Goal: Information Seeking & Learning: Find specific fact

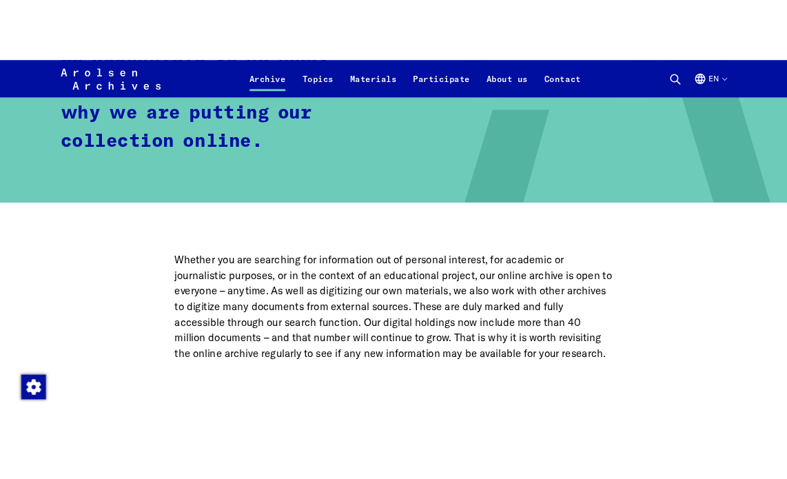
scroll to position [838, 0]
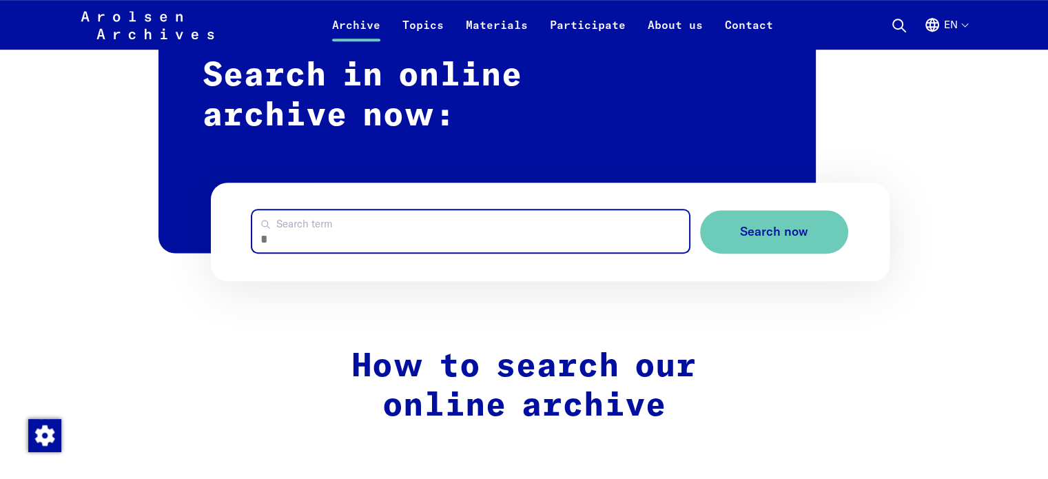
click at [575, 234] on input "Search term" at bounding box center [470, 231] width 436 height 42
type input "**********"
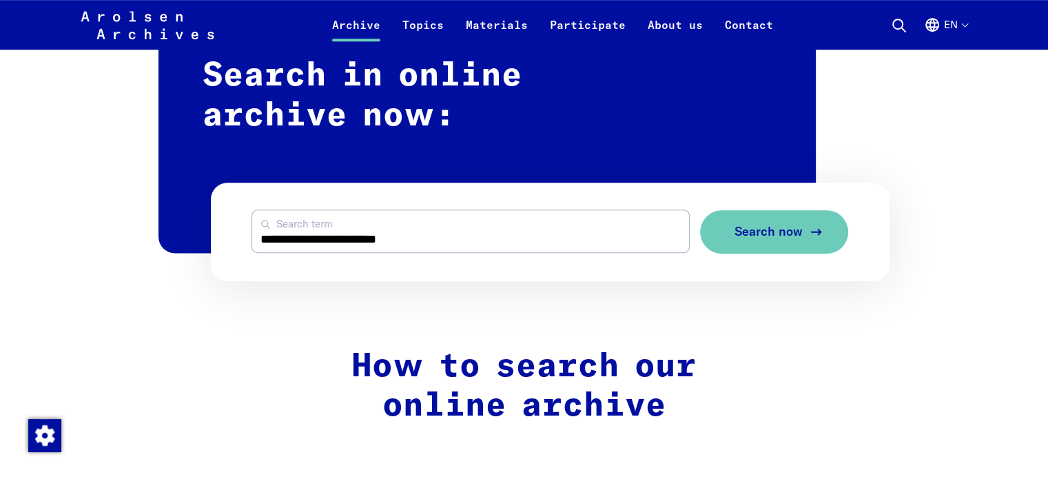
click at [783, 234] on span "Search now" at bounding box center [768, 232] width 68 height 14
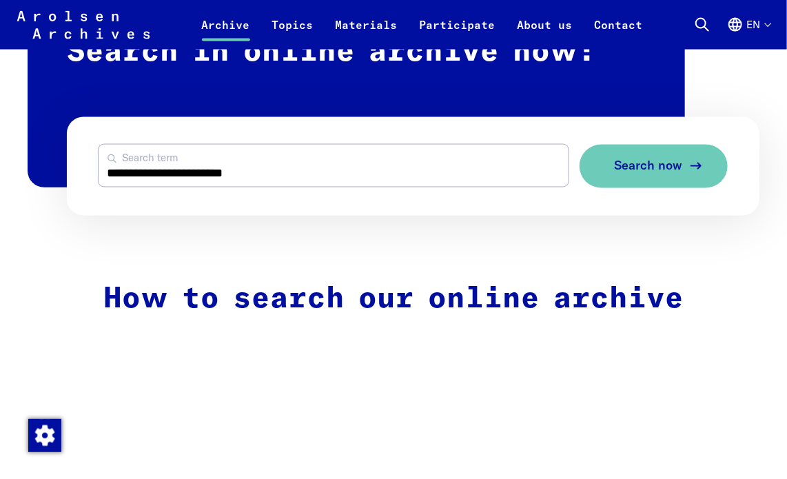
scroll to position [807, 0]
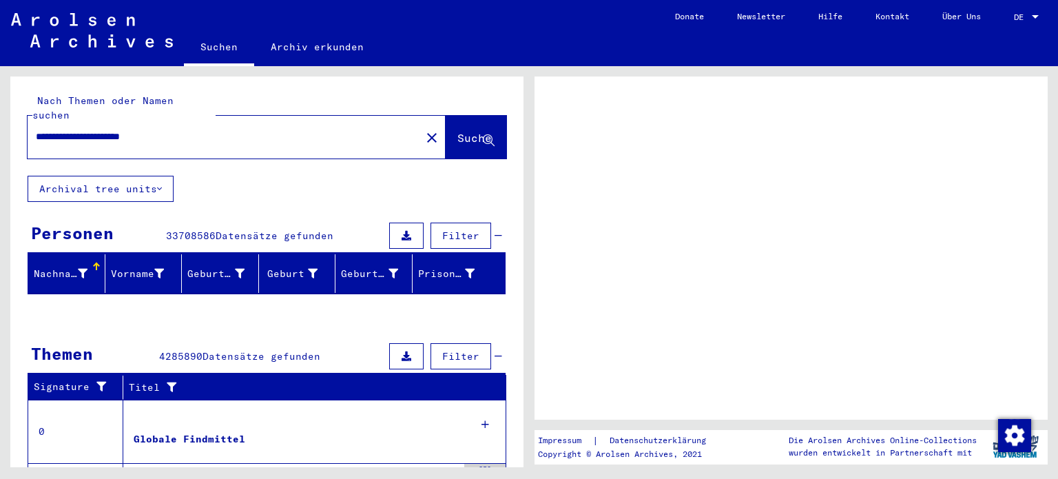
click at [1026, 12] on span "DE" at bounding box center [1021, 17] width 15 height 10
click at [1021, 16] on span "DE" at bounding box center [1021, 17] width 15 height 10
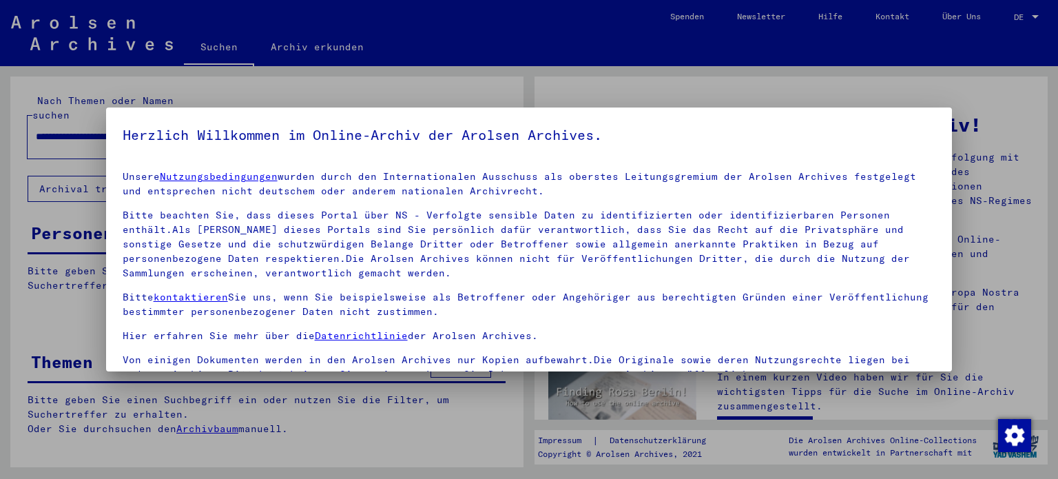
drag, startPoint x: 1021, startPoint y: 16, endPoint x: 1028, endPoint y: 11, distance: 8.4
click at [1028, 11] on div at bounding box center [529, 239] width 1058 height 479
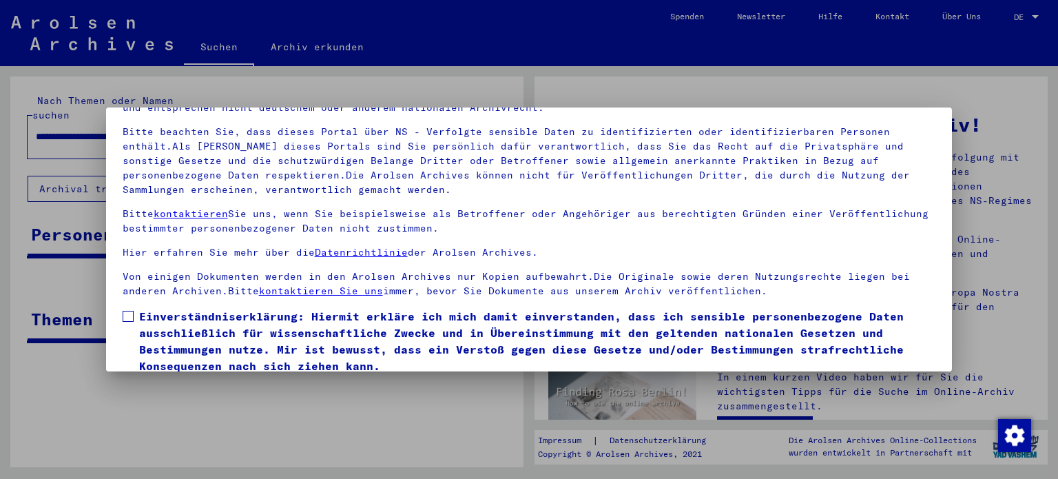
scroll to position [116, 0]
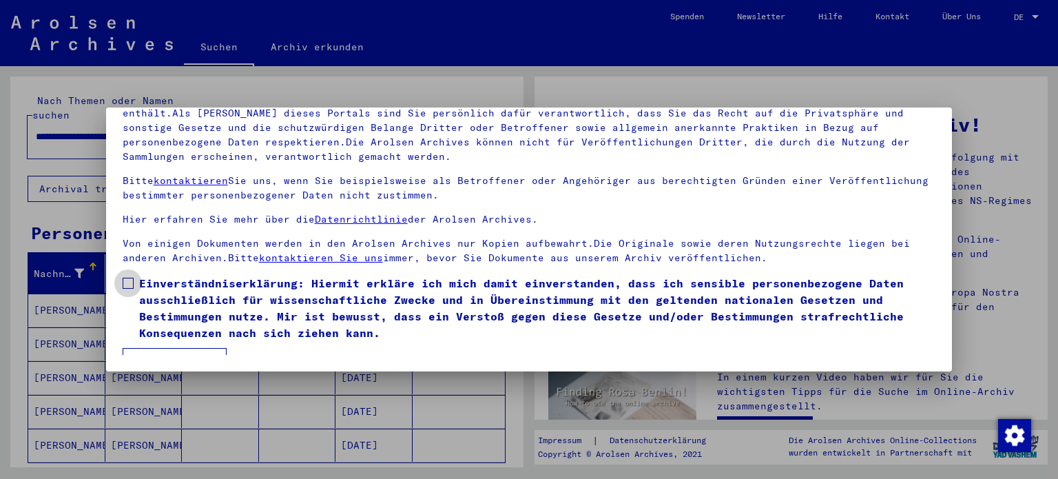
click at [127, 278] on span at bounding box center [128, 283] width 11 height 11
click at [156, 349] on button "Ich stimme zu" at bounding box center [175, 361] width 104 height 26
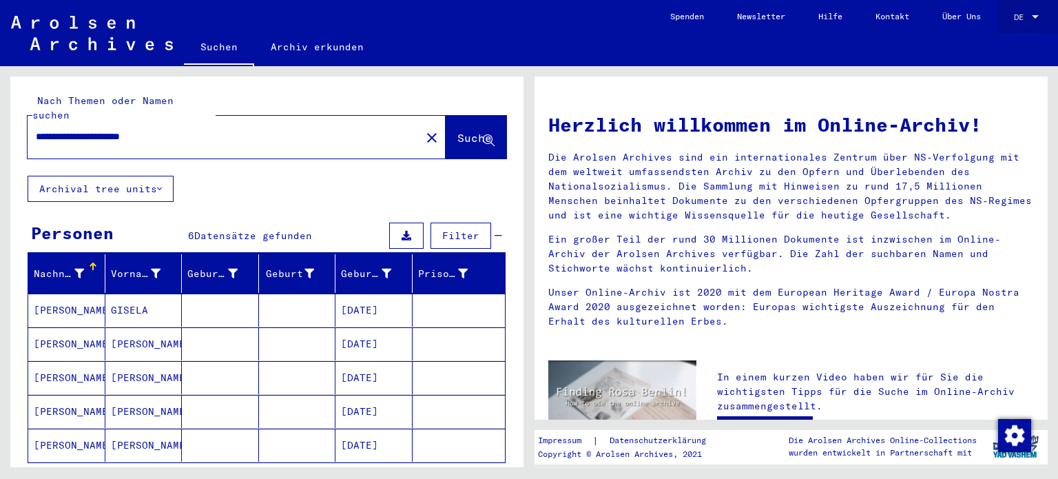
click at [1022, 20] on span "DE" at bounding box center [1021, 17] width 15 height 10
click at [1017, 21] on span "English" at bounding box center [1001, 24] width 34 height 10
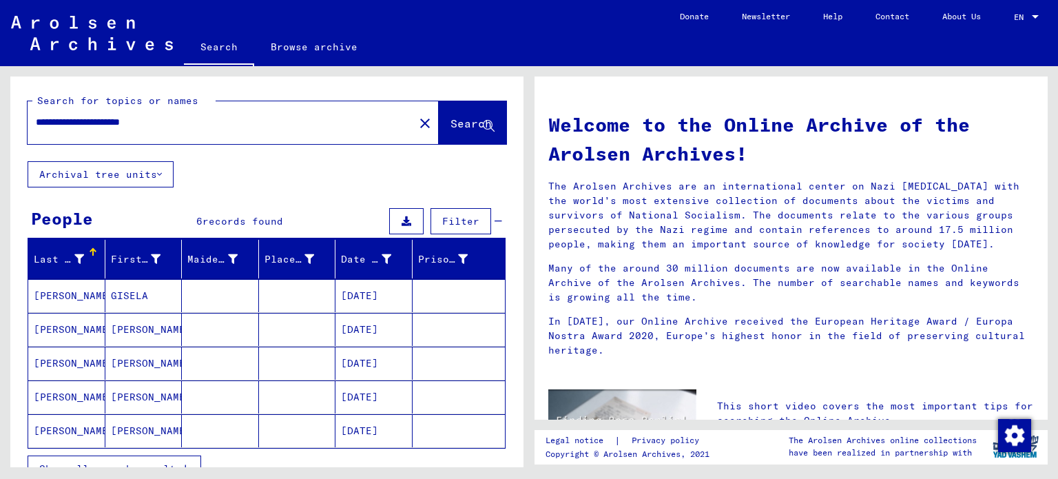
scroll to position [84, 0]
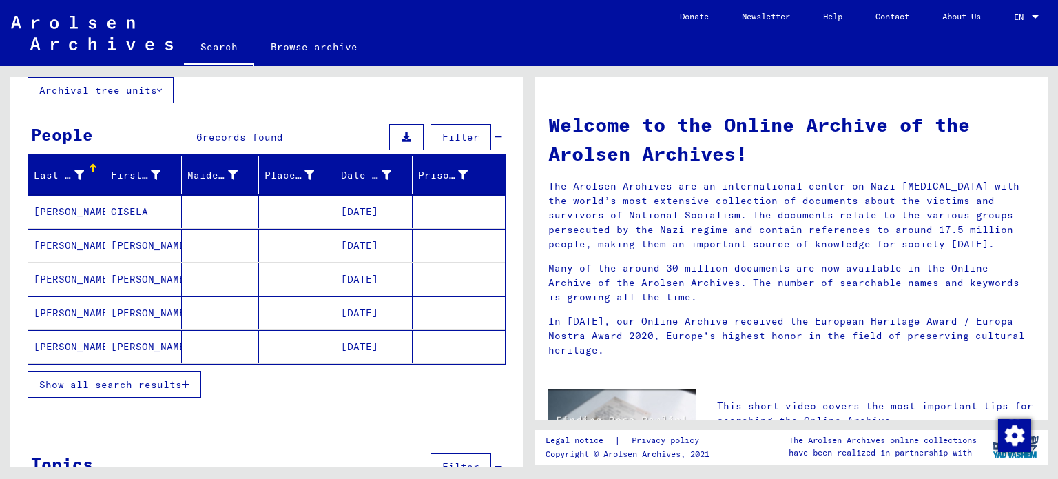
click at [65, 210] on mat-cell "GYMNICH ROSENBERG" at bounding box center [66, 211] width 77 height 33
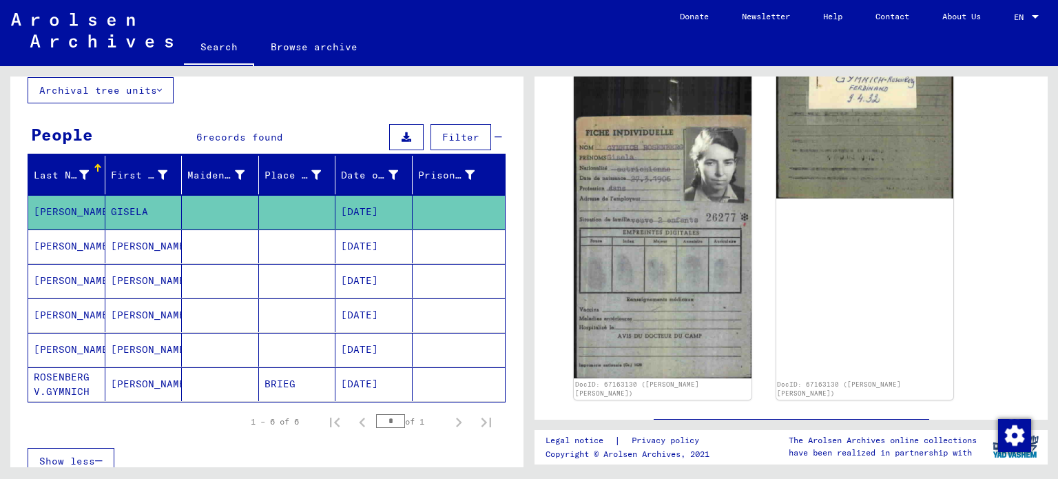
scroll to position [383, 0]
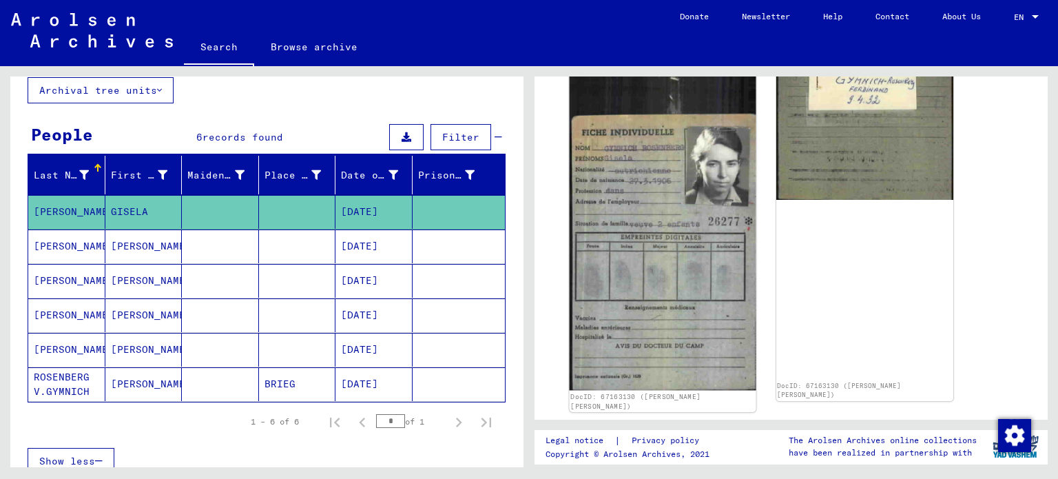
click at [655, 246] on img at bounding box center [663, 156] width 186 height 468
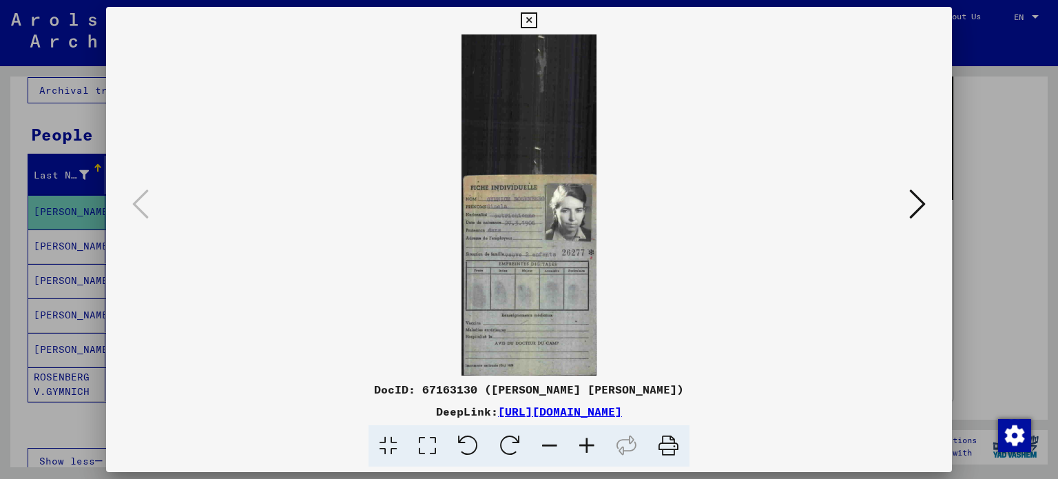
drag, startPoint x: 665, startPoint y: 446, endPoint x: 398, endPoint y: 220, distance: 350.5
click at [665, 446] on icon at bounding box center [669, 446] width 42 height 42
click at [916, 213] on icon at bounding box center [917, 203] width 17 height 33
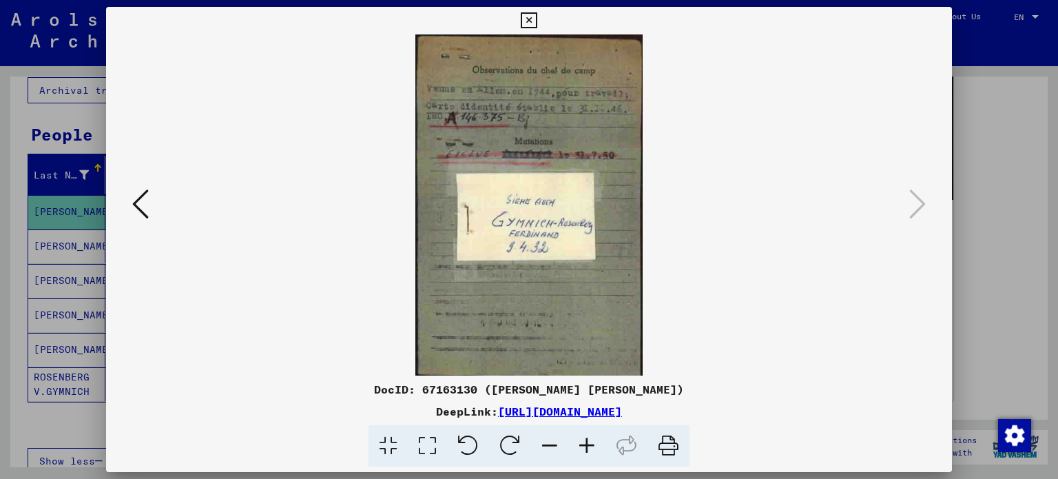
click at [670, 445] on icon at bounding box center [669, 446] width 42 height 42
click at [526, 23] on icon at bounding box center [529, 20] width 16 height 17
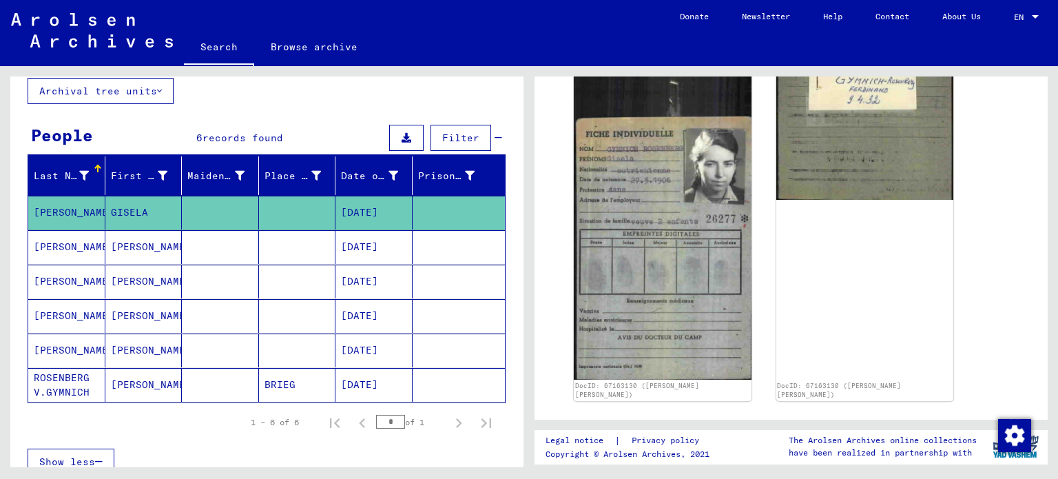
scroll to position [0, 0]
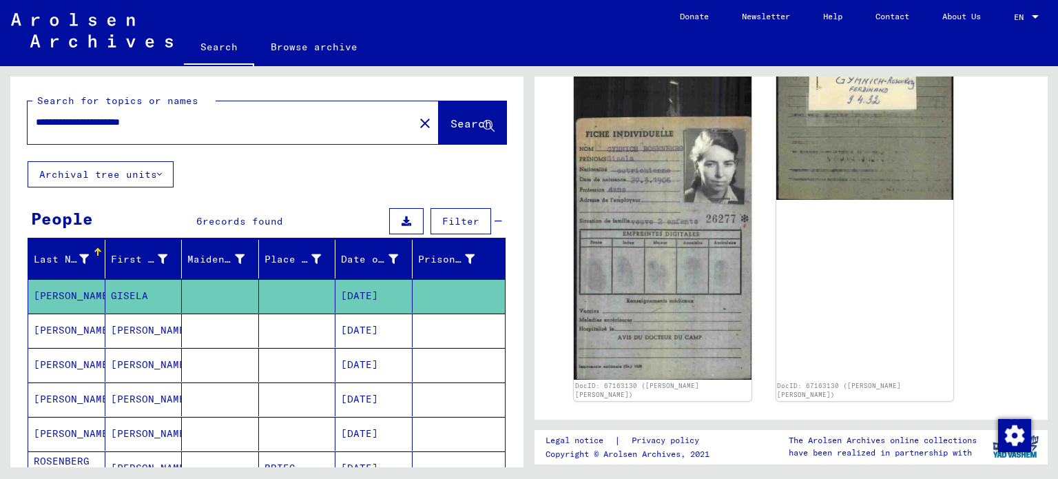
drag, startPoint x: 75, startPoint y: 122, endPoint x: 0, endPoint y: 134, distance: 76.0
click at [0, 134] on div "**********" at bounding box center [264, 266] width 529 height 401
type input "**********"
click at [451, 127] on span "Search" at bounding box center [471, 123] width 41 height 14
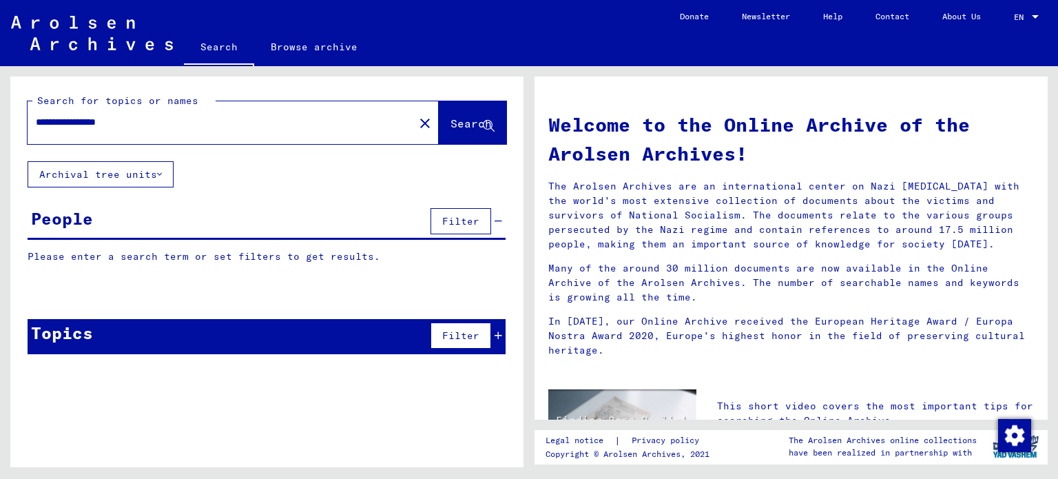
click at [451, 127] on span "Search" at bounding box center [471, 123] width 41 height 14
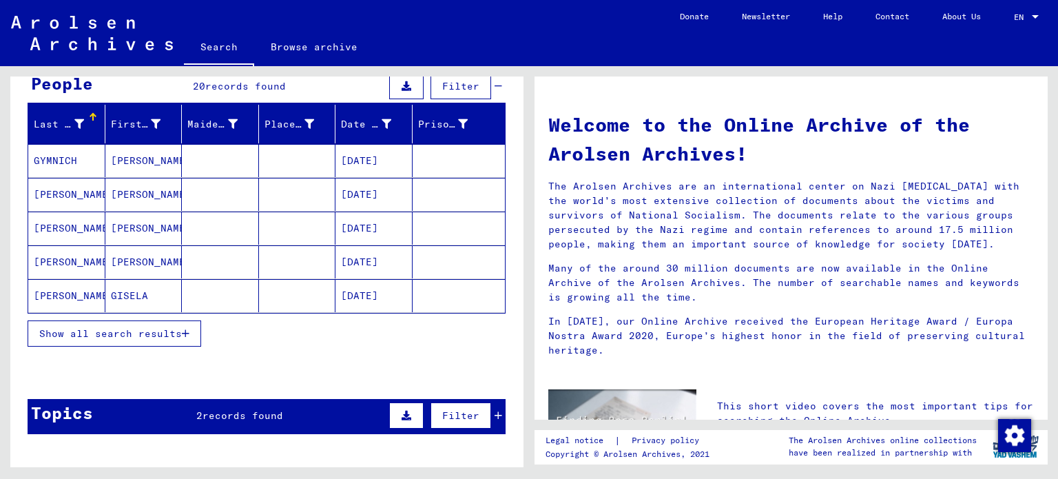
scroll to position [134, 0]
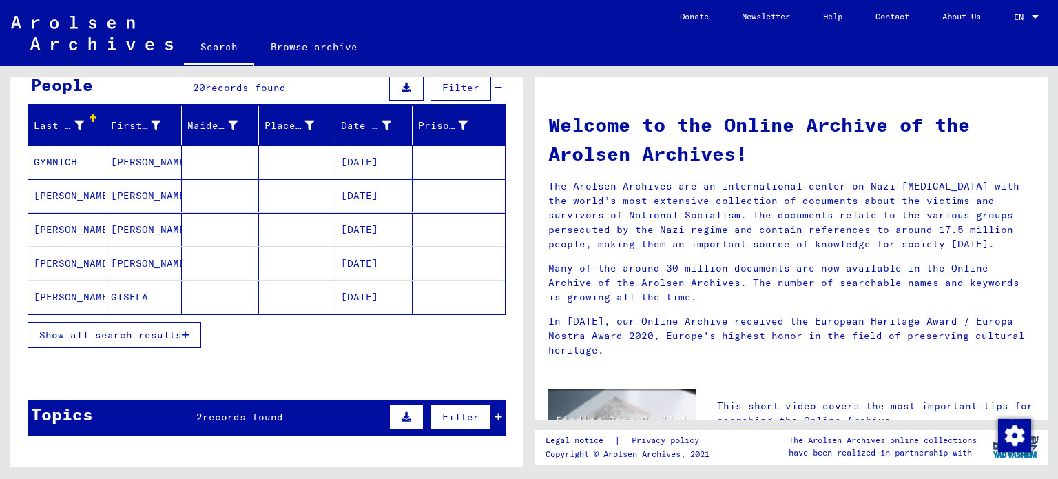
click at [189, 331] on icon "button" at bounding box center [186, 335] width 8 height 10
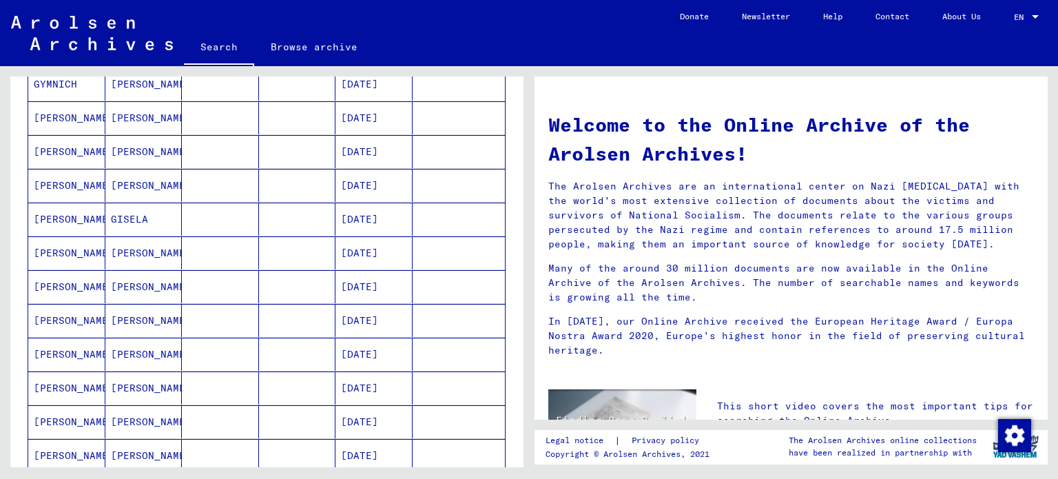
scroll to position [215, 0]
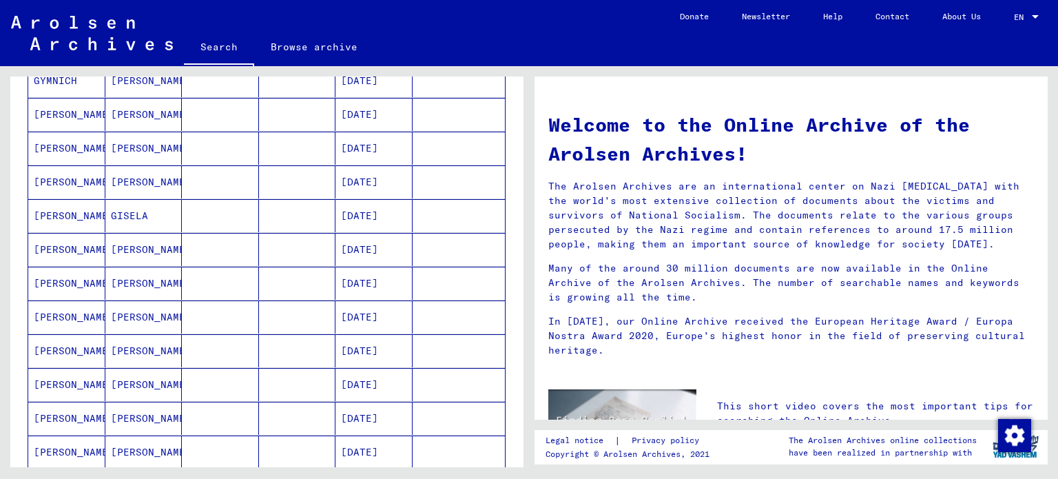
click at [100, 313] on mat-cell "GYMNICH ROSENBERG" at bounding box center [66, 316] width 77 height 33
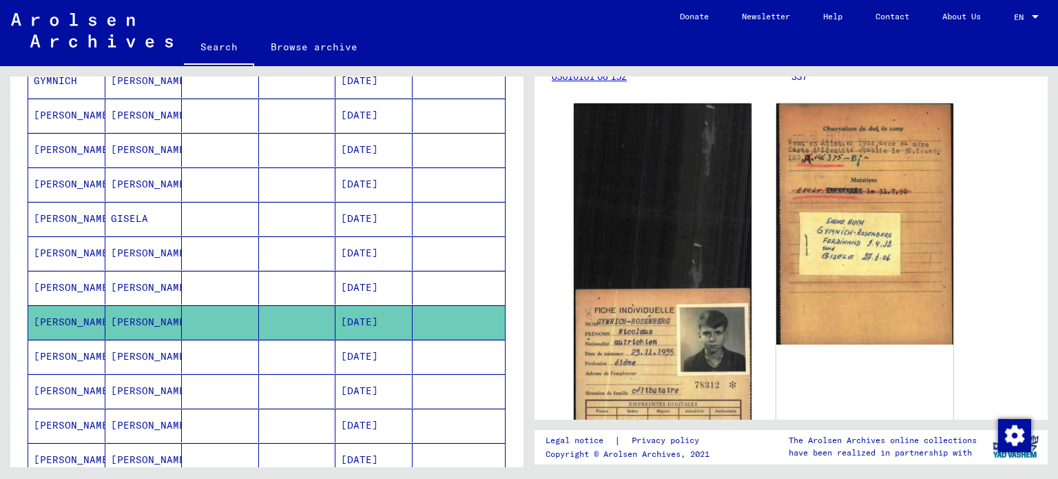
scroll to position [357, 0]
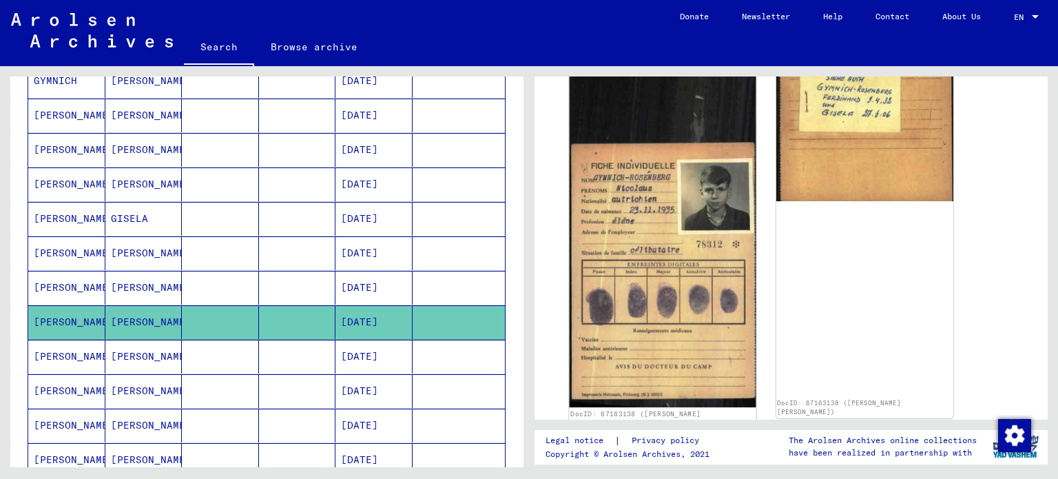
click at [664, 228] on img at bounding box center [663, 178] width 186 height 459
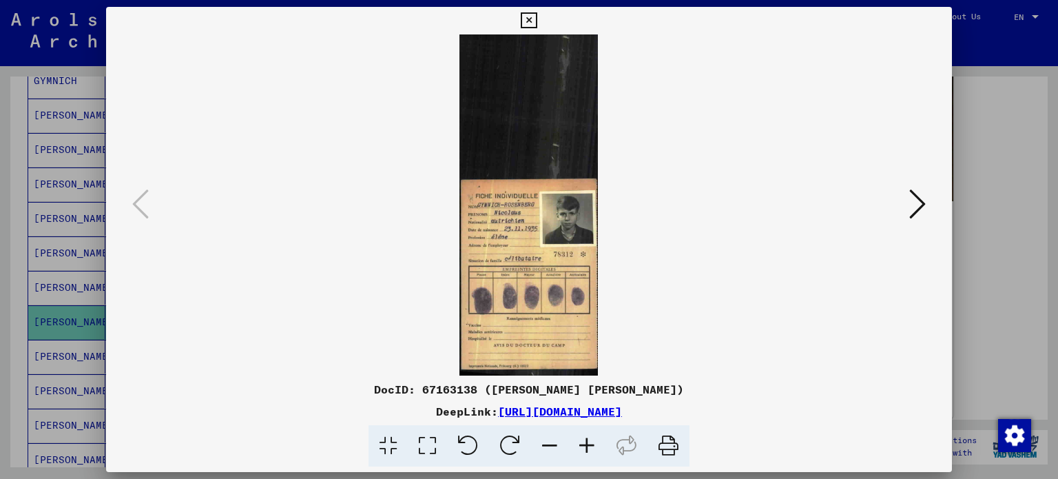
drag, startPoint x: 663, startPoint y: 446, endPoint x: 419, endPoint y: 219, distance: 333.0
click at [663, 446] on icon at bounding box center [669, 446] width 42 height 42
click at [920, 210] on icon at bounding box center [917, 203] width 17 height 33
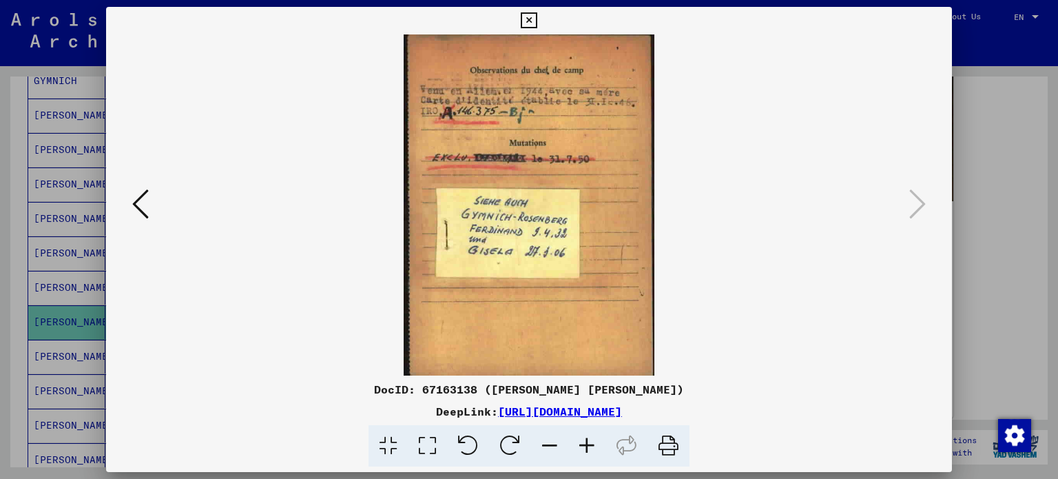
click at [663, 442] on icon at bounding box center [669, 446] width 42 height 42
click at [526, 19] on icon at bounding box center [529, 20] width 16 height 17
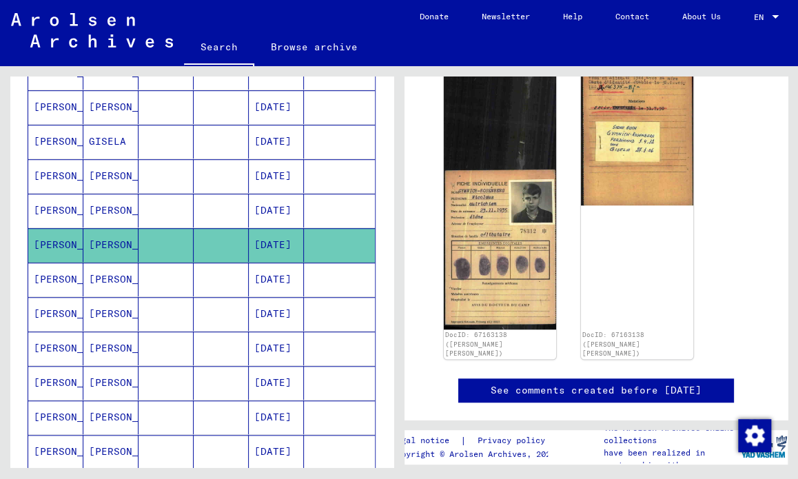
scroll to position [256, 0]
